Goal: Register for event/course

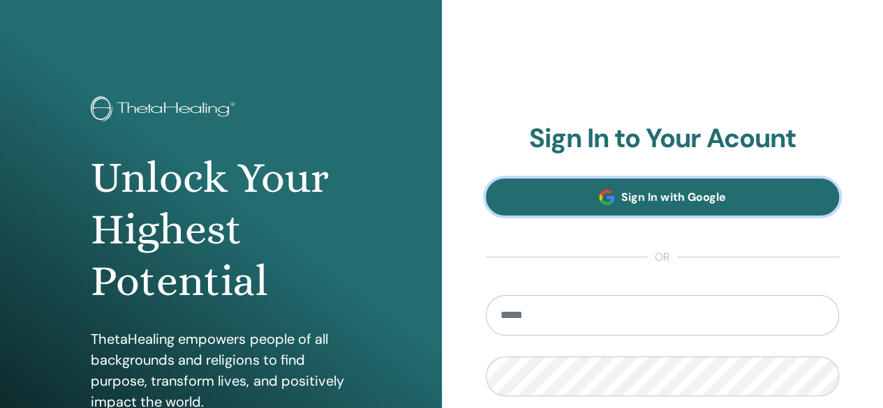
click at [635, 210] on link "Sign In with Google" at bounding box center [663, 197] width 354 height 37
click at [617, 202] on link "Sign In with Google" at bounding box center [663, 197] width 354 height 37
click at [598, 188] on link "Sign In with Google" at bounding box center [663, 197] width 354 height 37
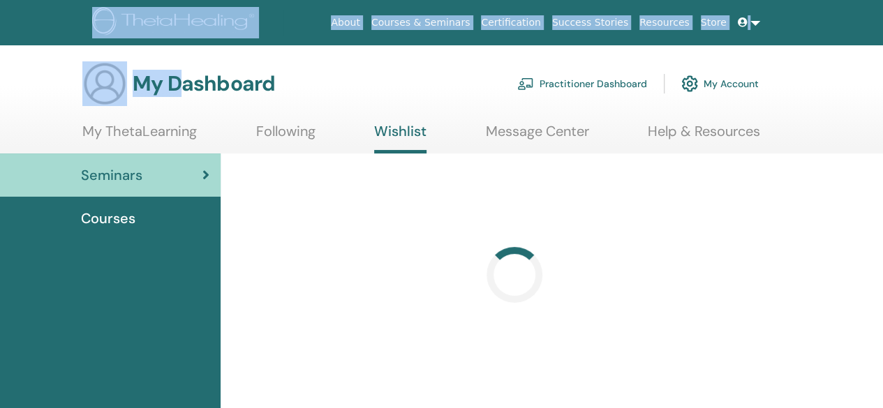
click at [599, 84] on link "Practitioner Dashboard" at bounding box center [582, 83] width 130 height 31
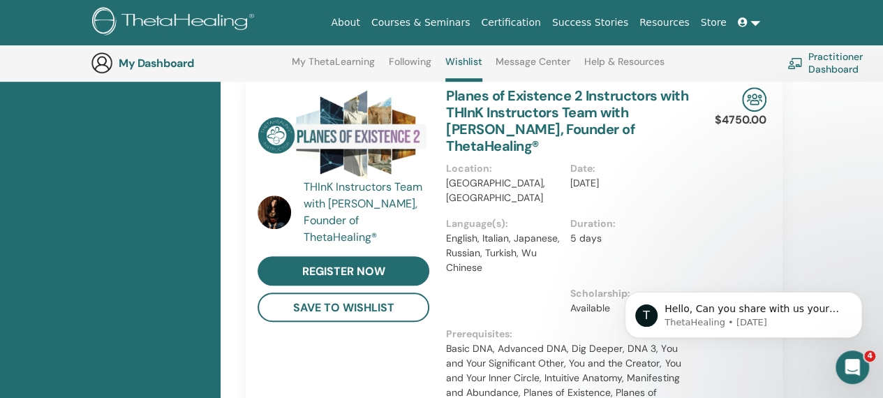
scroll to position [742, 0]
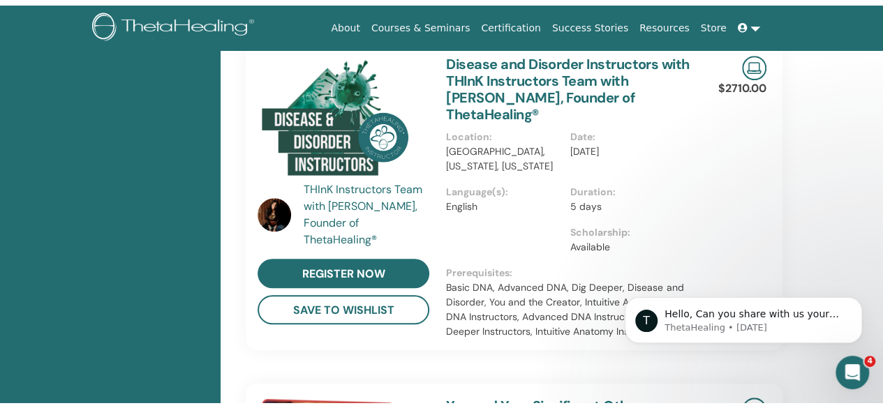
scroll to position [9, 0]
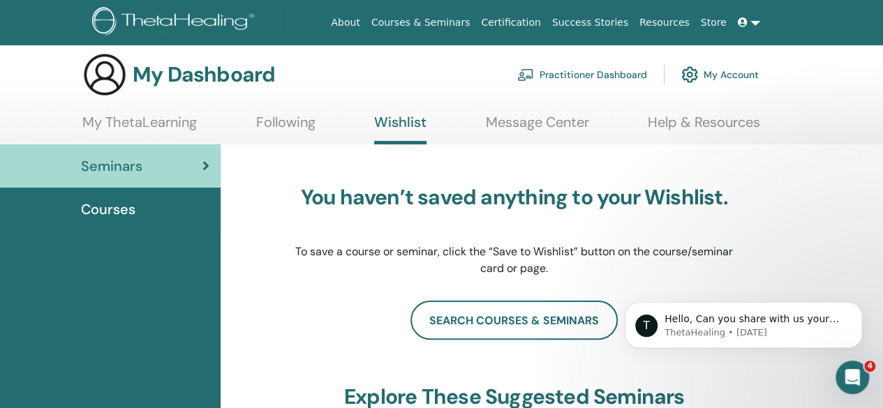
click at [138, 164] on span "Seminars" at bounding box center [111, 166] width 61 height 21
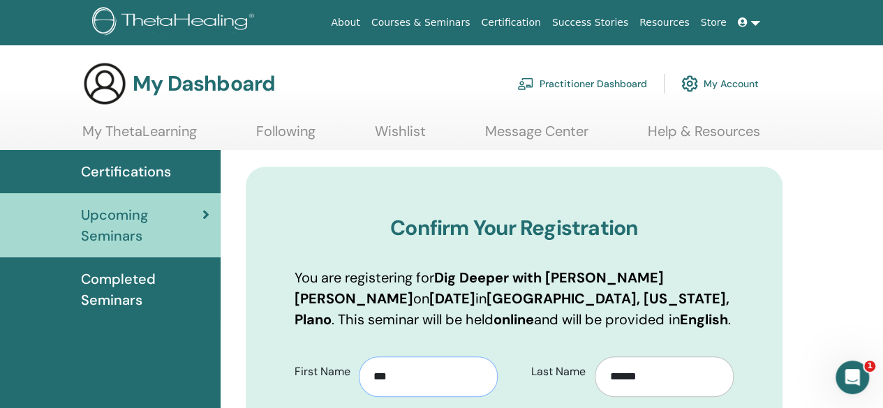
click at [425, 378] on input "***" at bounding box center [428, 377] width 139 height 40
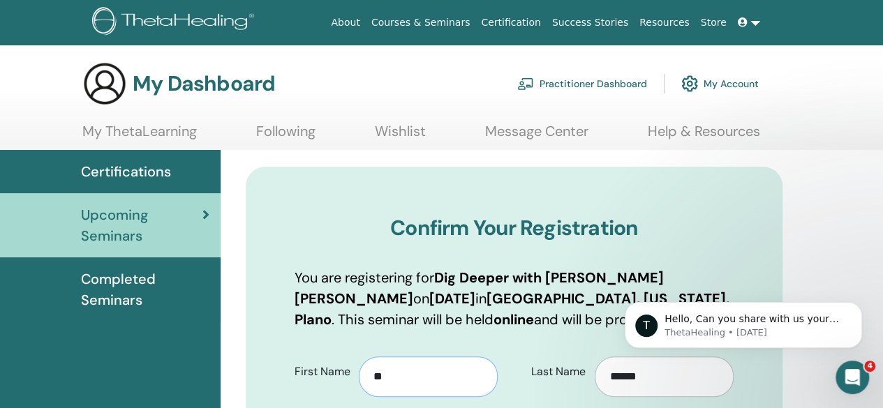
type input "*"
click at [667, 394] on input "******" at bounding box center [664, 377] width 139 height 40
click at [395, 375] on input "First Name" at bounding box center [428, 377] width 139 height 40
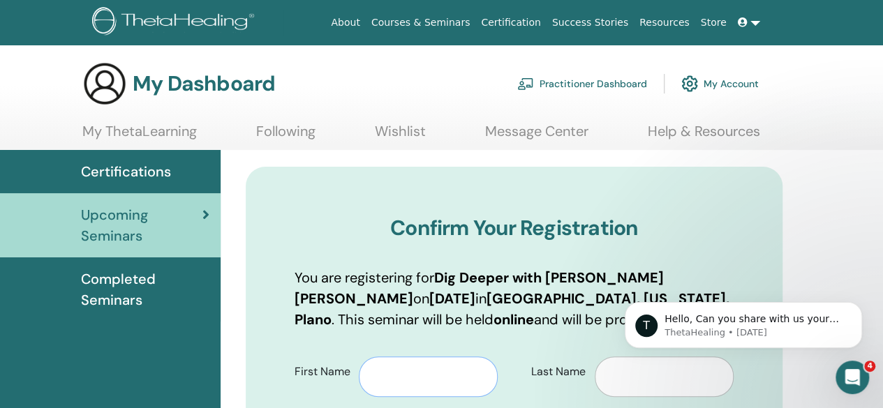
type input "*"
type input "******"
click at [633, 382] on input "Last Name" at bounding box center [664, 377] width 139 height 40
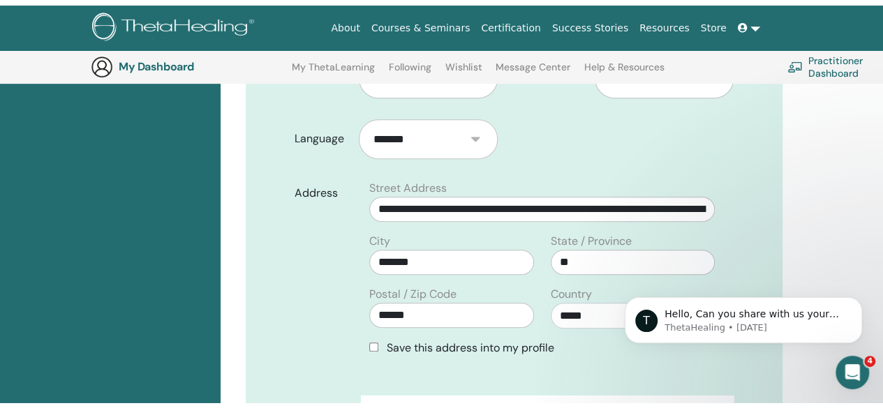
scroll to position [18, 0]
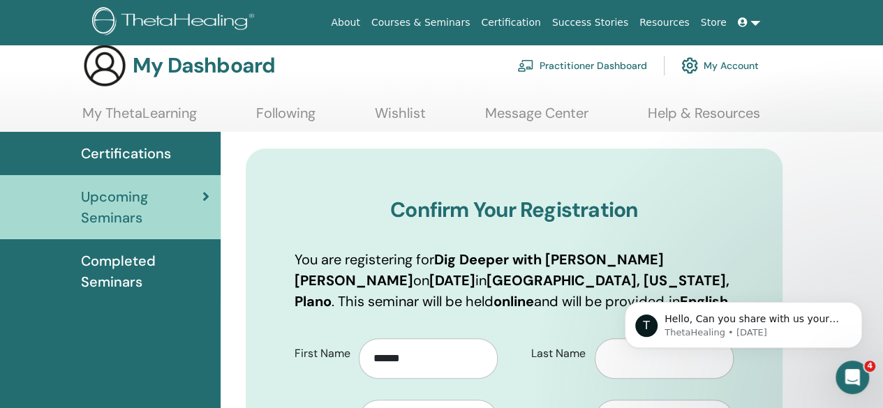
click at [630, 355] on body "T Hello, Can you share with us your email address along with which class you wo…" at bounding box center [743, 322] width 268 height 87
click at [621, 365] on html "T Hello, Can you share with us your email address along with which class you wo…" at bounding box center [743, 322] width 279 height 98
click at [606, 367] on input "Last Name" at bounding box center [664, 359] width 139 height 40
click at [606, 367] on input "*" at bounding box center [664, 359] width 139 height 40
click at [605, 367] on input "*" at bounding box center [664, 359] width 139 height 40
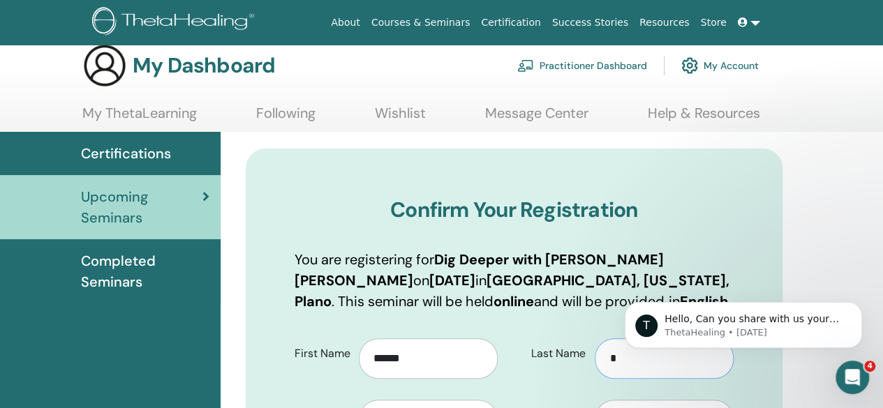
type input "*"
click at [613, 360] on body "T Hello, Can you share with us your email address along with which class you wo…" at bounding box center [743, 322] width 268 height 87
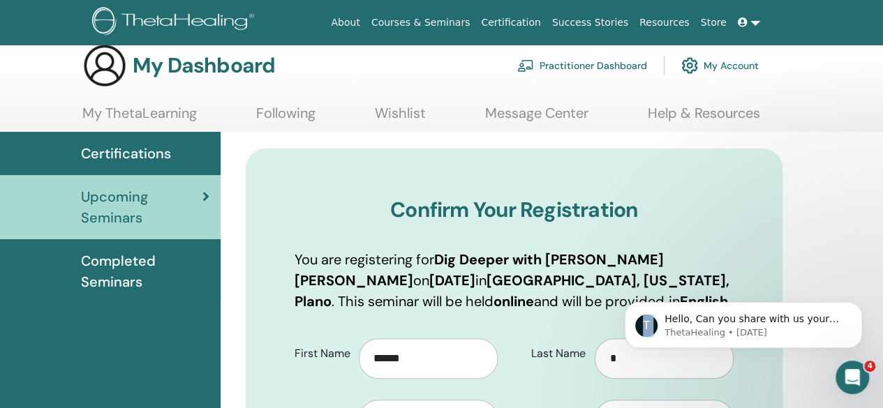
click at [615, 360] on body "T Hello, Can you share with us your email address along with which class you wo…" at bounding box center [743, 322] width 268 height 87
drag, startPoint x: 615, startPoint y: 360, endPoint x: 607, endPoint y: 360, distance: 7.7
click at [607, 360] on html "T Hello, Can you share with us your email address along with which class you wo…" at bounding box center [743, 322] width 279 height 98
click at [609, 359] on html "T Hello, Can you share with us your email address along with which class you wo…" at bounding box center [743, 322] width 279 height 98
click at [609, 359] on body "T Hello, Can you share with us your email address along with which class you wo…" at bounding box center [743, 322] width 268 height 87
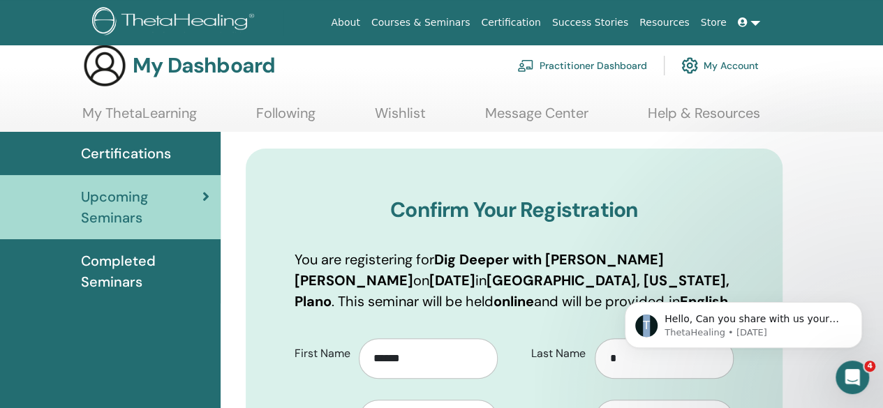
click at [609, 359] on body "T Hello, Can you share with us your email address along with which class you wo…" at bounding box center [743, 322] width 268 height 87
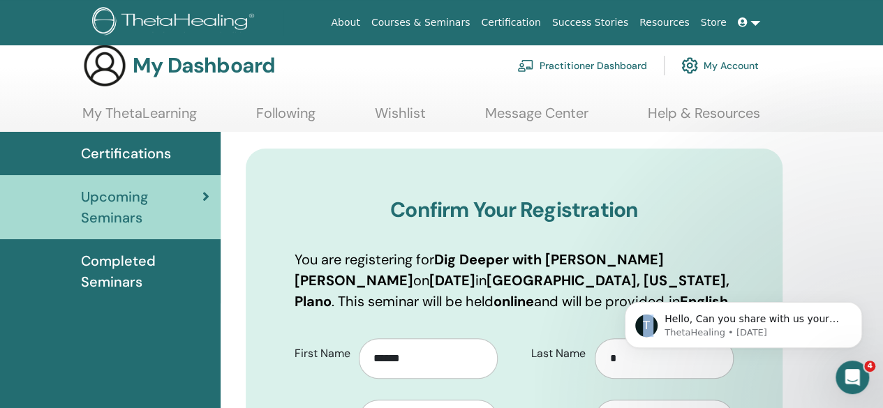
click at [609, 359] on body "T Hello, Can you share with us your email address along with which class you wo…" at bounding box center [743, 322] width 268 height 87
click at [611, 358] on body "T Hello, Can you share with us your email address along with which class you wo…" at bounding box center [743, 322] width 268 height 87
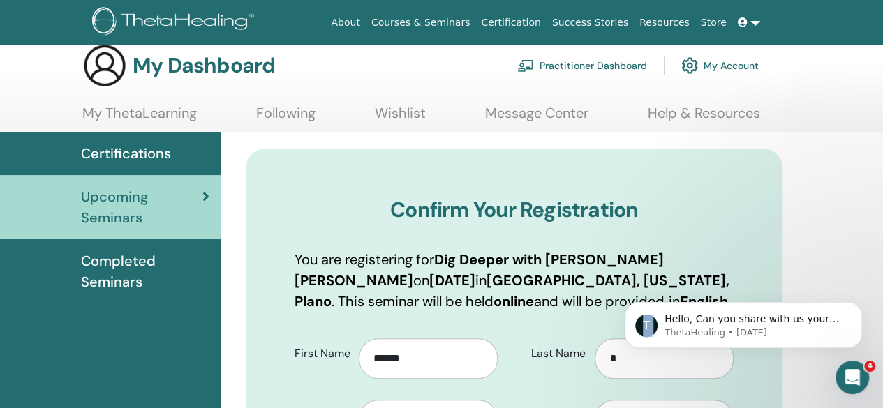
click at [611, 358] on body "T Hello, Can you share with us your email address along with which class you wo…" at bounding box center [743, 322] width 268 height 87
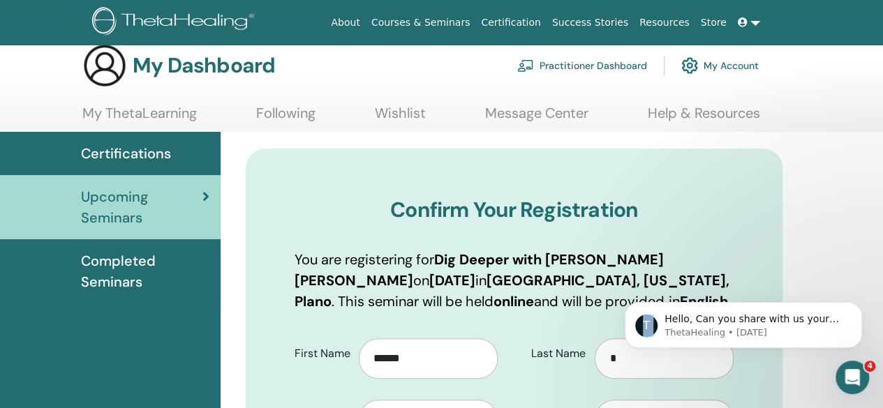
drag, startPoint x: 611, startPoint y: 358, endPoint x: 710, endPoint y: 262, distance: 138.2
click at [710, 273] on html "T Hello, Can you share with us your email address along with which class you wo…" at bounding box center [743, 322] width 279 height 98
click at [607, 361] on input "*" at bounding box center [664, 359] width 139 height 40
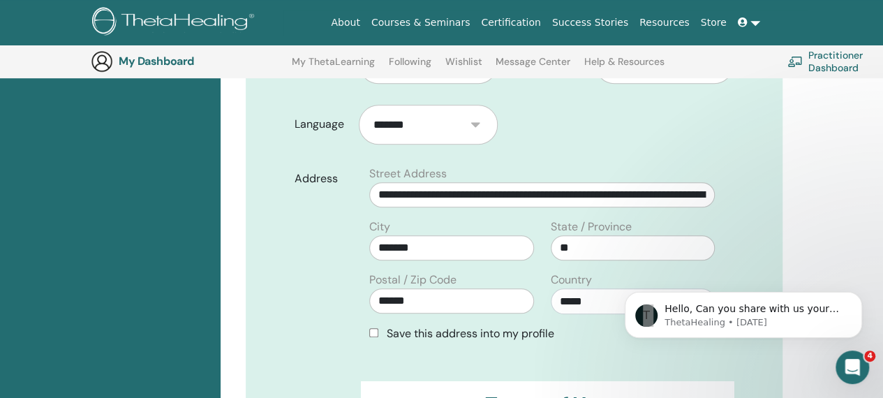
scroll to position [757, 0]
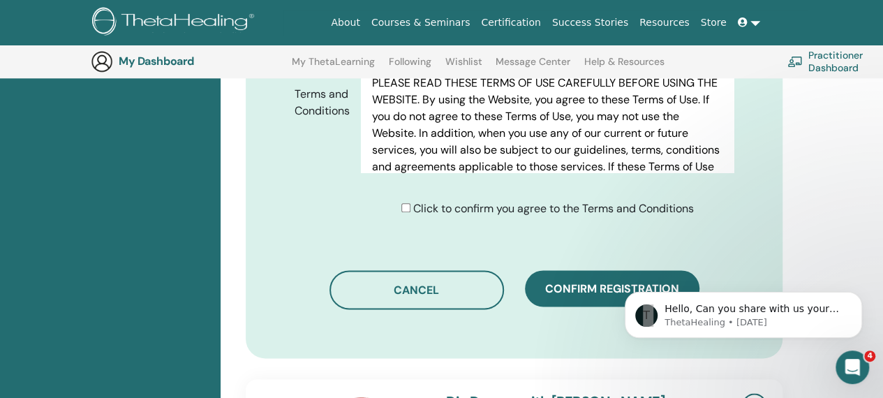
type input "***"
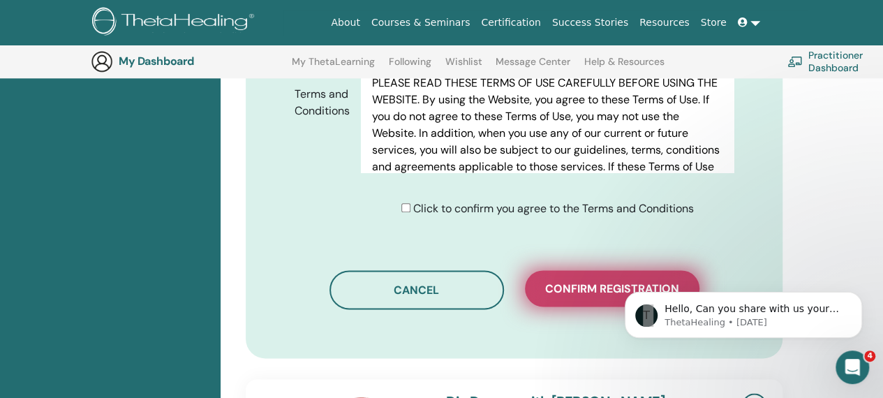
click at [547, 270] on button "Confirm registration" at bounding box center [612, 288] width 175 height 36
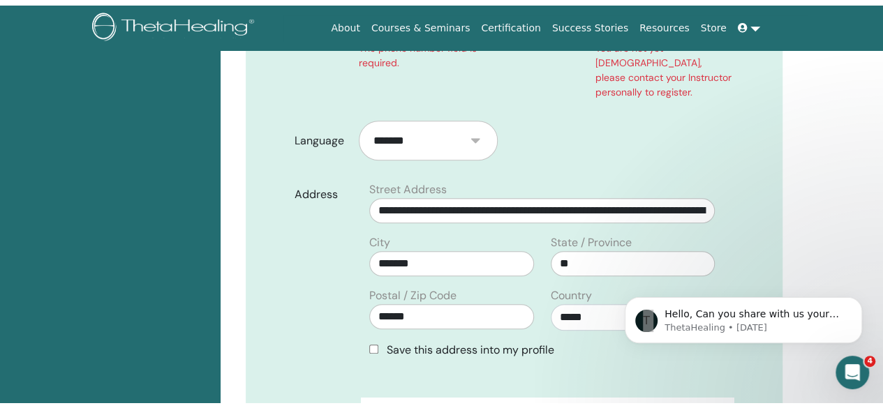
scroll to position [45, 0]
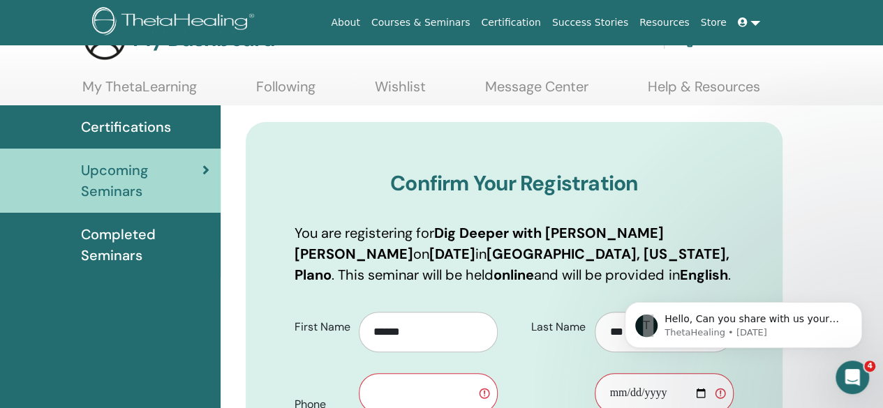
click at [434, 387] on input "text" at bounding box center [428, 393] width 139 height 40
type input "**********"
click at [637, 391] on input "Birth Date" at bounding box center [664, 393] width 139 height 40
click at [614, 399] on input "Birth Date" at bounding box center [664, 393] width 139 height 40
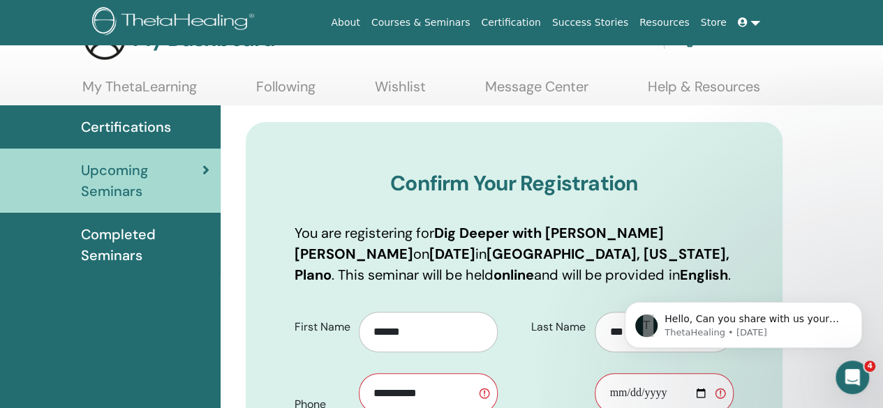
type input "**********"
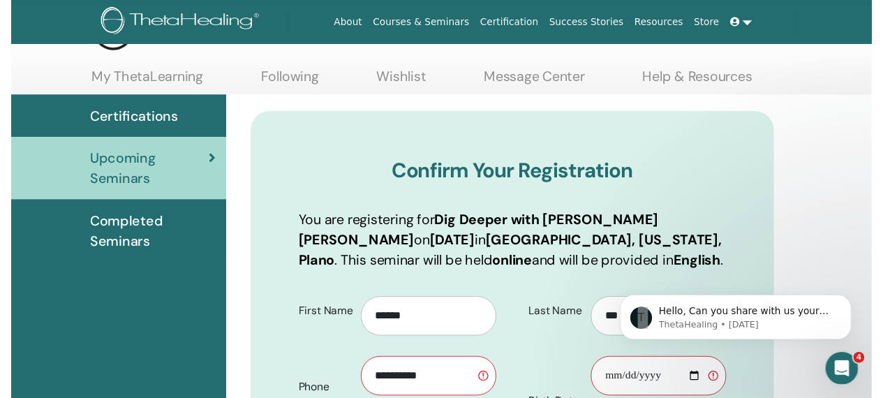
scroll to position [444, 0]
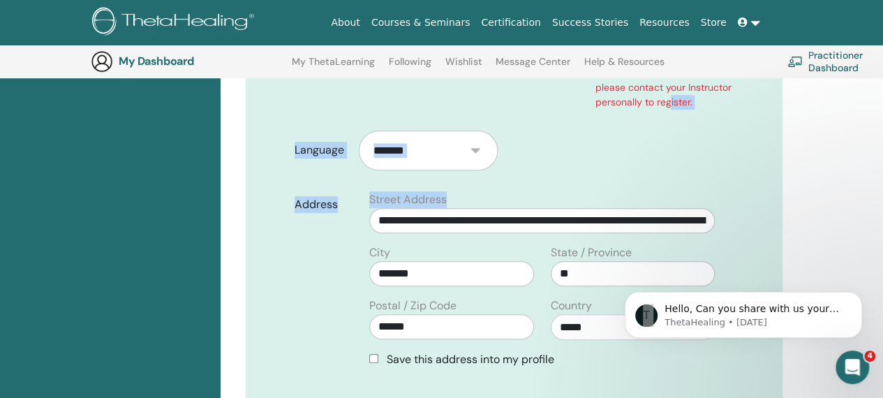
drag, startPoint x: 709, startPoint y: 193, endPoint x: 822, endPoint y: 121, distance: 134.4
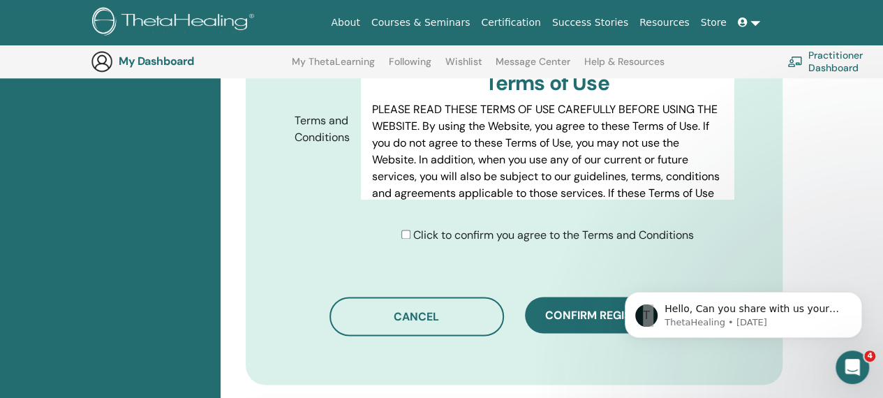
scroll to position [1140, 0]
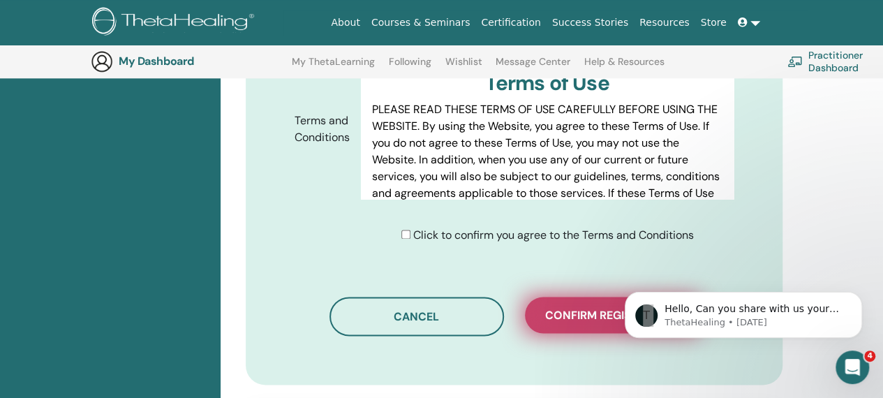
click at [577, 308] on span "Confirm registration" at bounding box center [612, 315] width 134 height 15
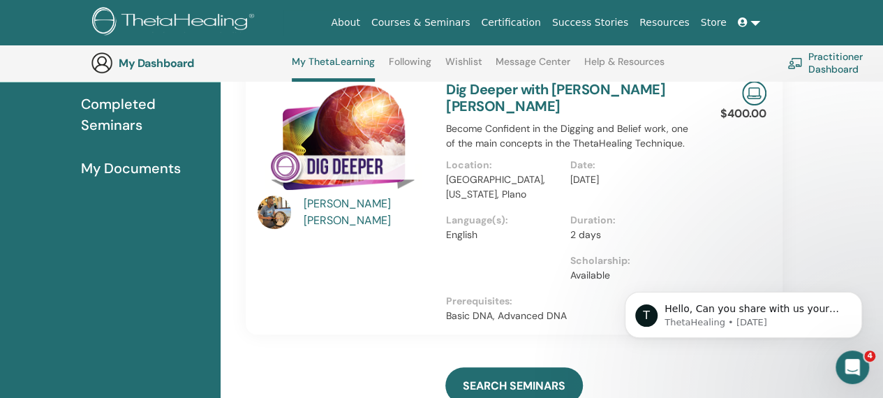
scroll to position [188, 0]
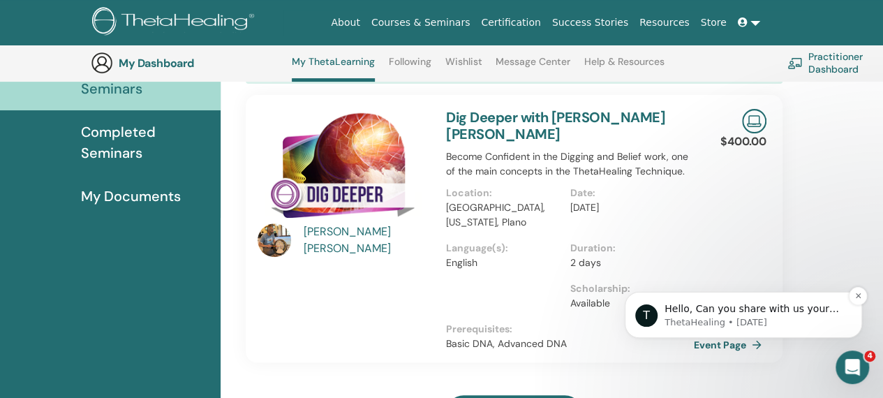
click at [716, 336] on div "T Hello, Can you share with us your email address along with which class you wo…" at bounding box center [743, 315] width 237 height 46
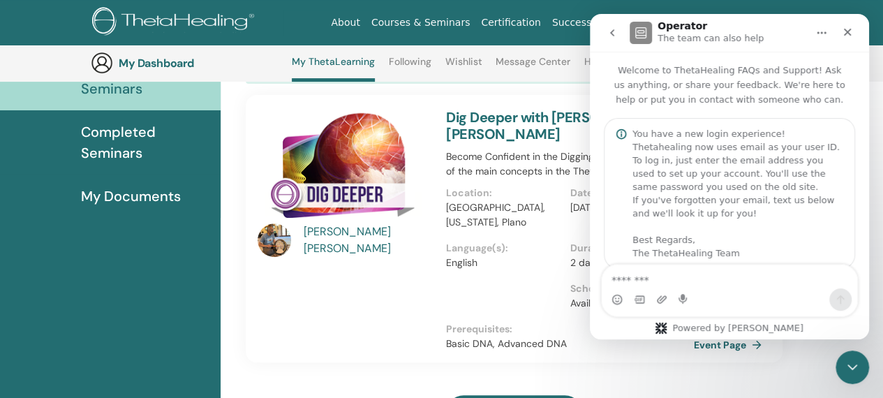
scroll to position [232, 0]
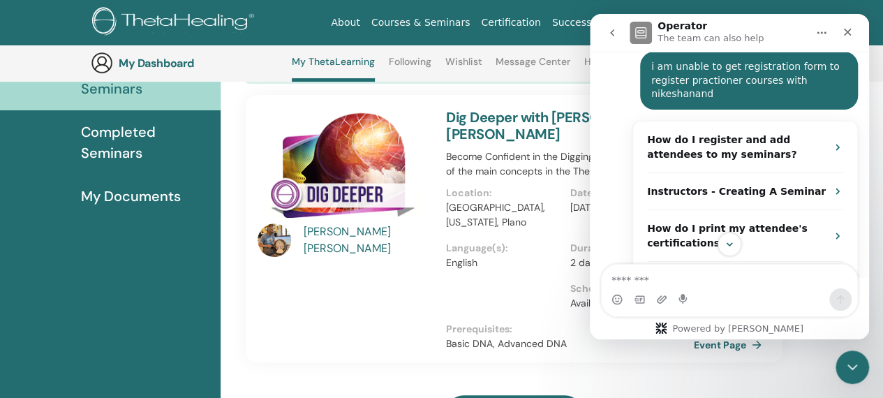
click at [729, 355] on div "$400.00 Event Page" at bounding box center [749, 228] width 52 height 267
click at [733, 340] on link "Event Page" at bounding box center [732, 344] width 73 height 21
